Goal: Information Seeking & Learning: Learn about a topic

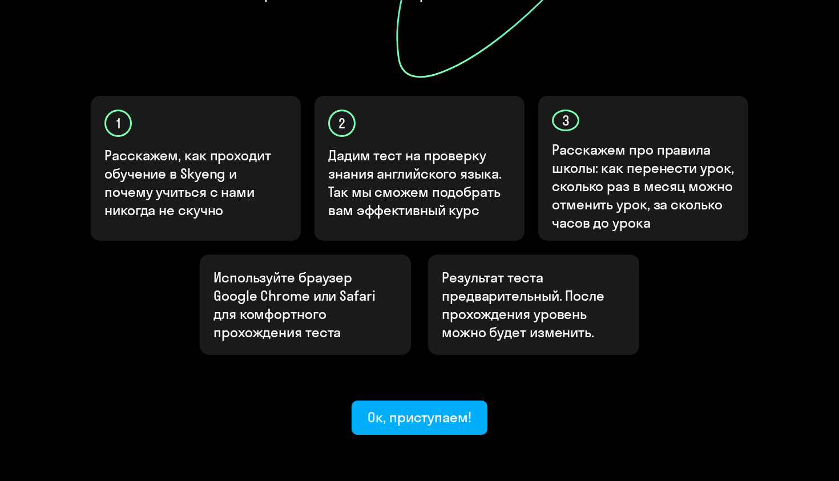
scroll to position [343, 0]
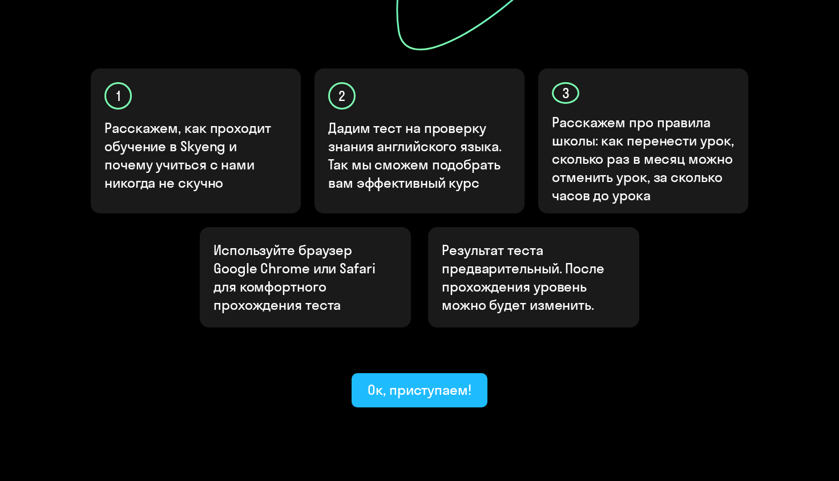
click at [426, 381] on div "Ок, приступаем!" at bounding box center [420, 390] width 104 height 18
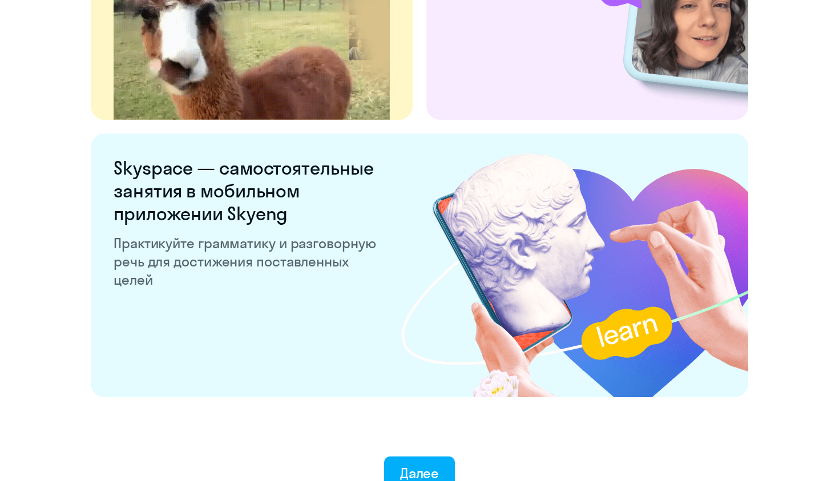
scroll to position [2165, 0]
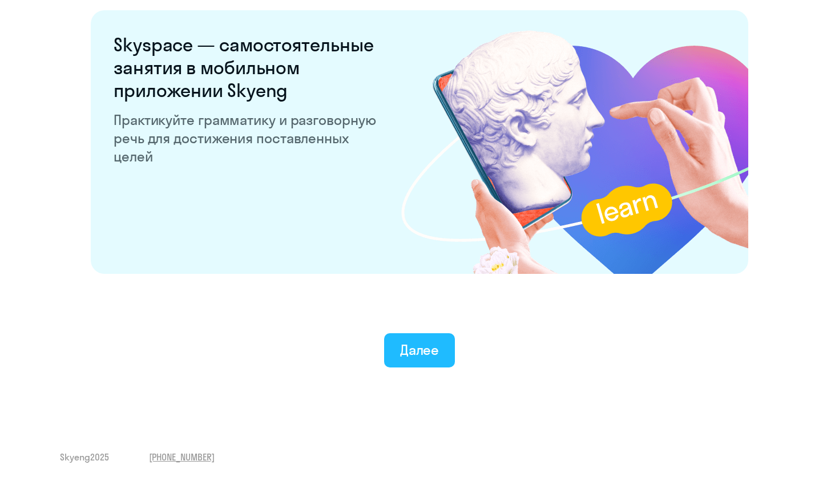
click at [416, 342] on div "Далее" at bounding box center [419, 350] width 39 height 18
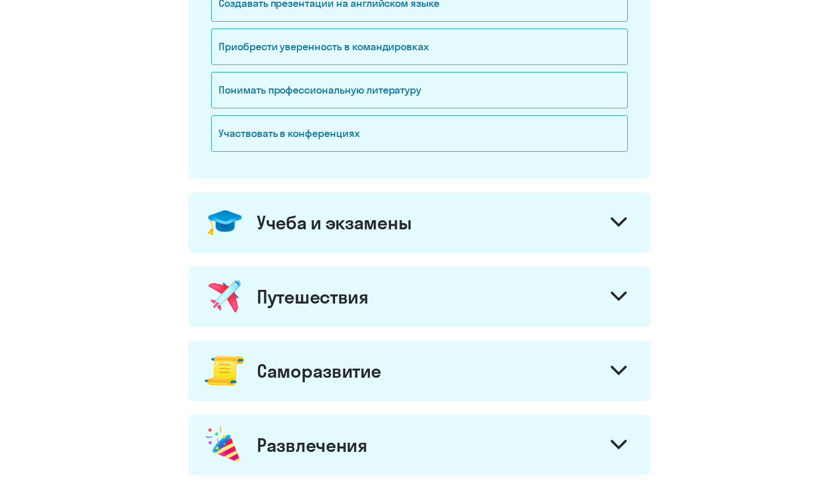
scroll to position [608, 0]
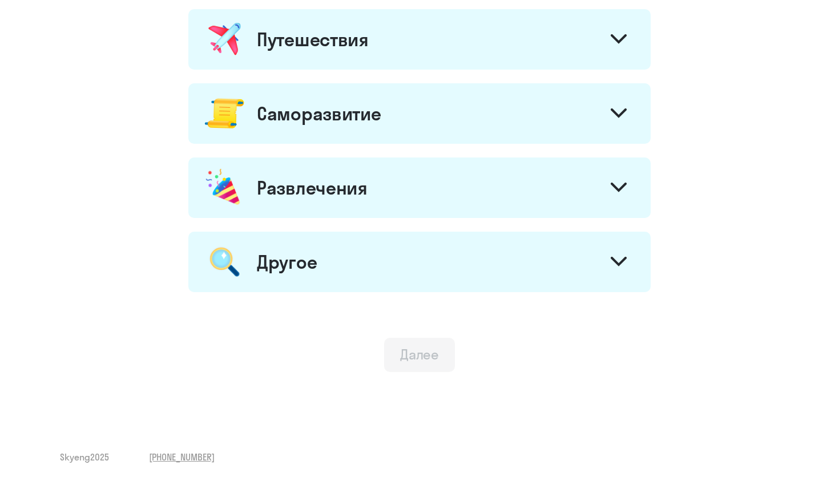
click at [420, 363] on div "Далее" at bounding box center [419, 354] width 39 height 18
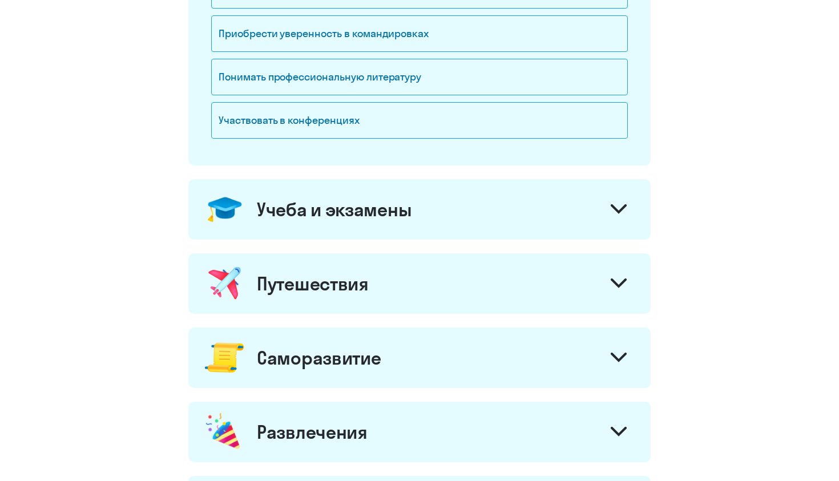
click at [502, 199] on div "Учеба и экзамены" at bounding box center [419, 209] width 462 height 61
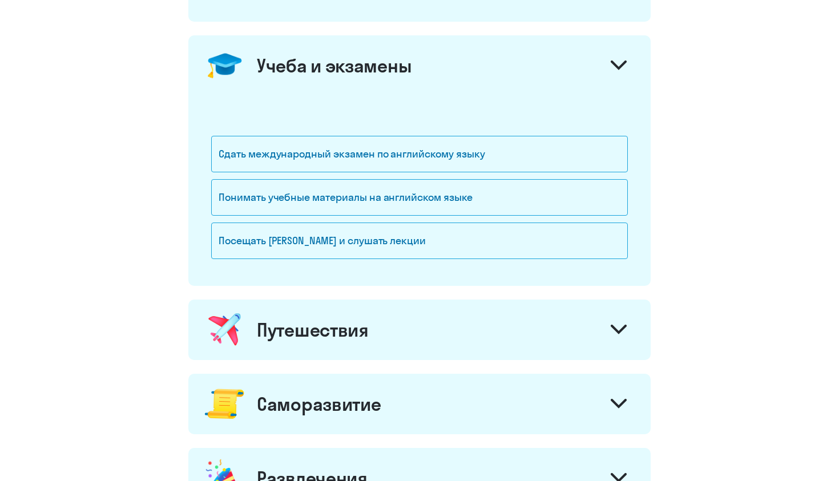
scroll to position [520, 0]
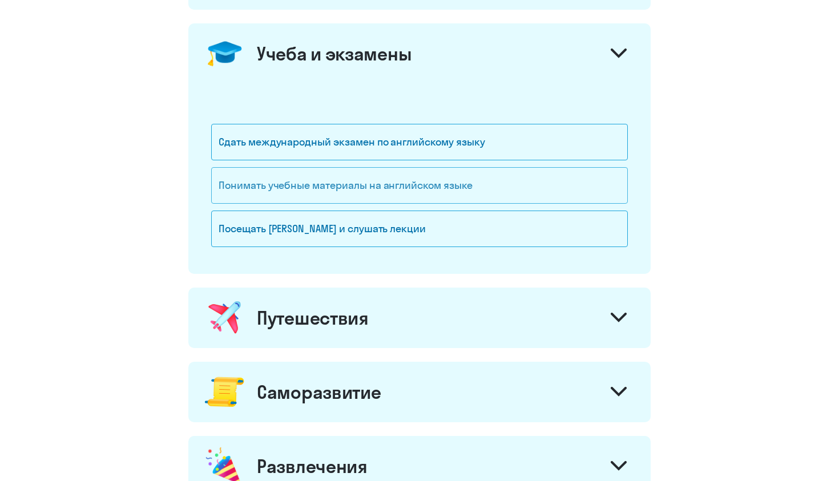
click at [440, 189] on div "Понимать учебные материалы на английском языке" at bounding box center [419, 185] width 417 height 37
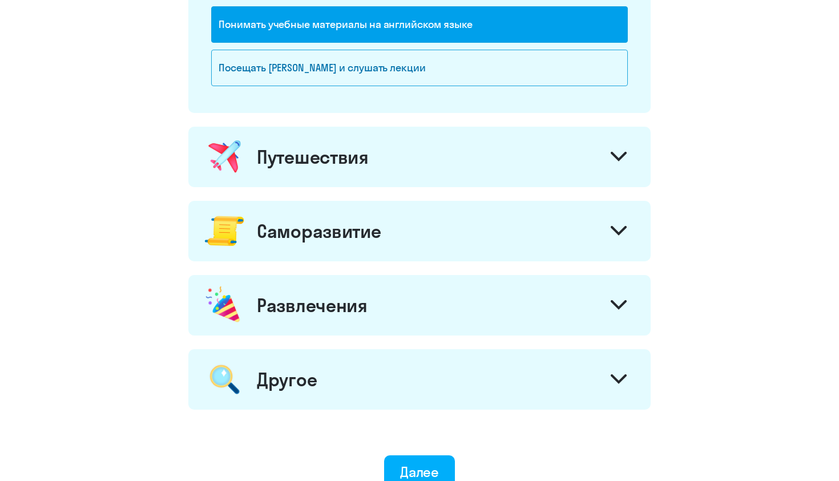
scroll to position [798, 0]
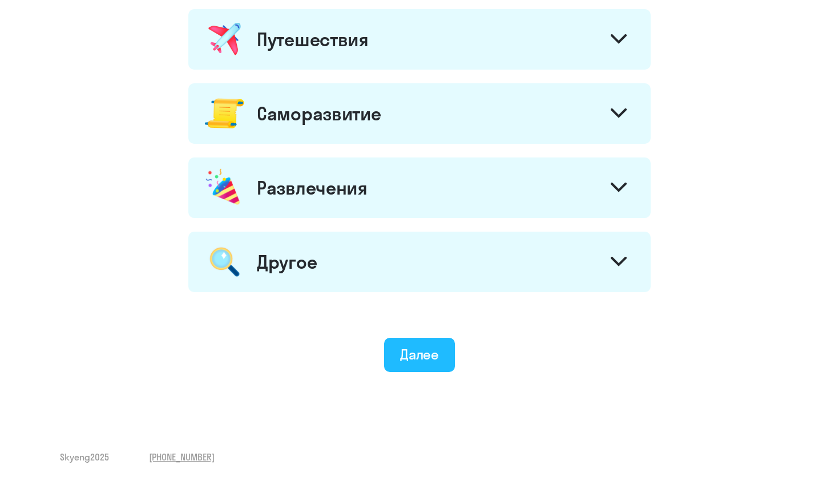
click at [411, 363] on div "Далее" at bounding box center [419, 354] width 39 height 18
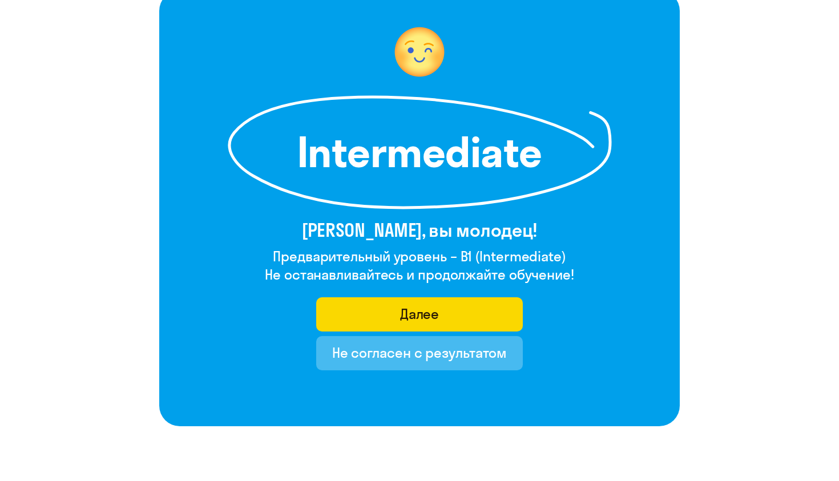
scroll to position [84, 0]
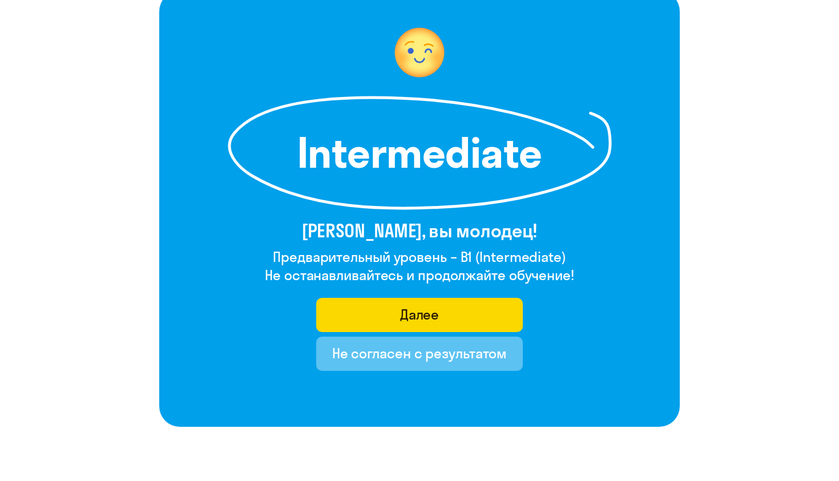
click at [356, 358] on div "Не согласен с результатом" at bounding box center [419, 353] width 175 height 18
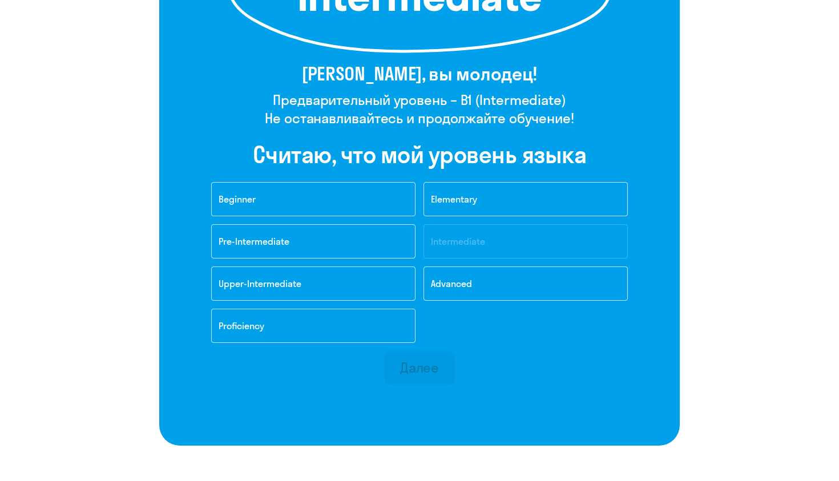
scroll to position [319, 0]
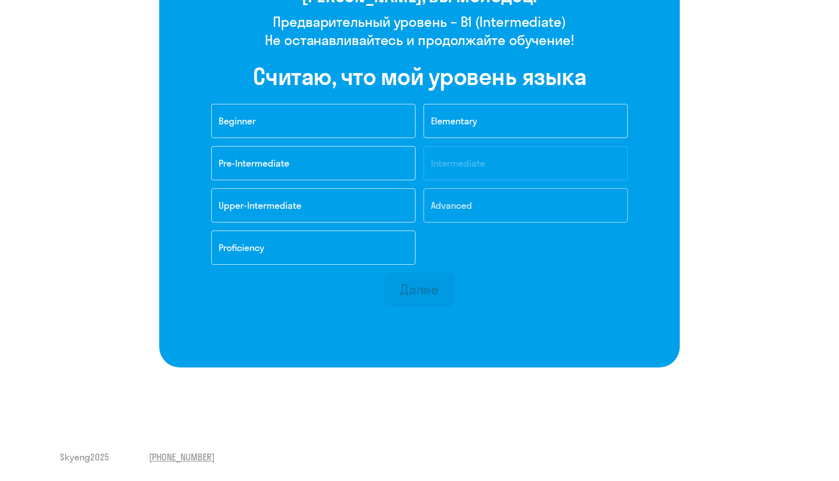
click at [450, 202] on span "Advanced" at bounding box center [451, 205] width 41 height 11
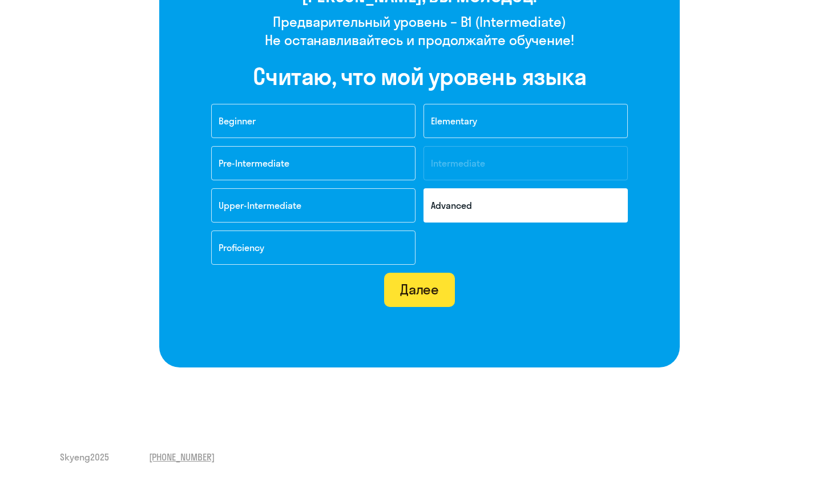
click at [422, 299] on button "Далее" at bounding box center [419, 290] width 71 height 34
